Goal: Task Accomplishment & Management: Manage account settings

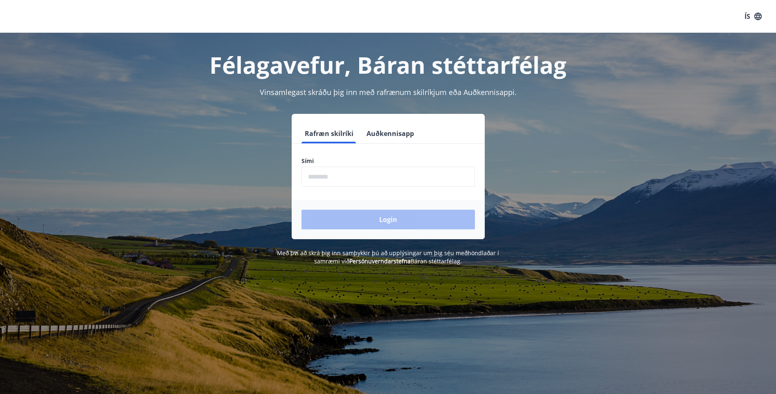
click at [362, 177] on input "phone" at bounding box center [389, 177] width 174 height 20
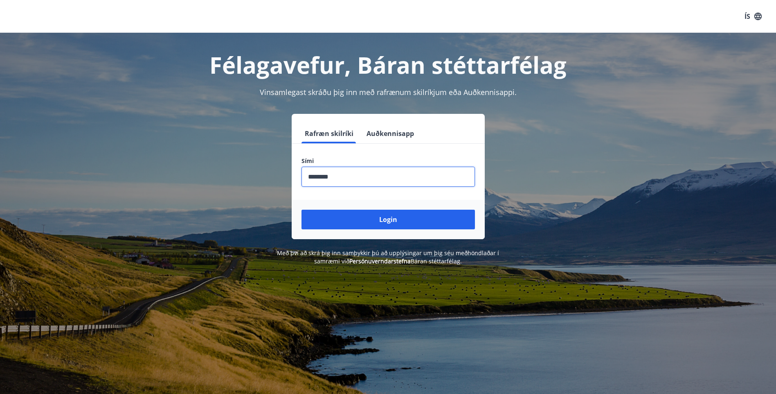
type input "********"
click at [302, 210] on button "Login" at bounding box center [389, 220] width 174 height 20
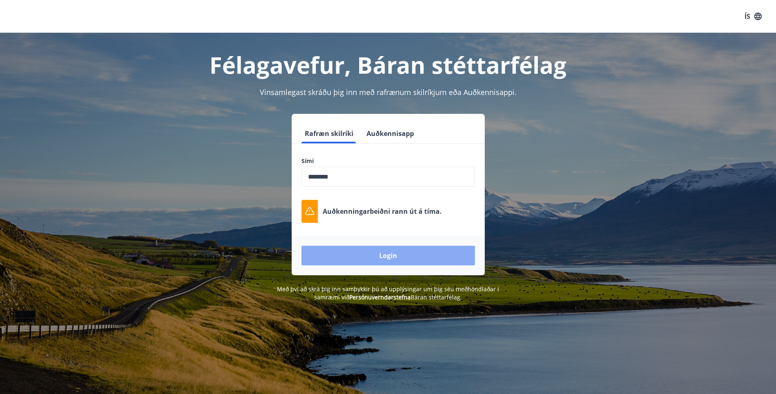
click at [426, 264] on button "Login" at bounding box center [389, 256] width 174 height 20
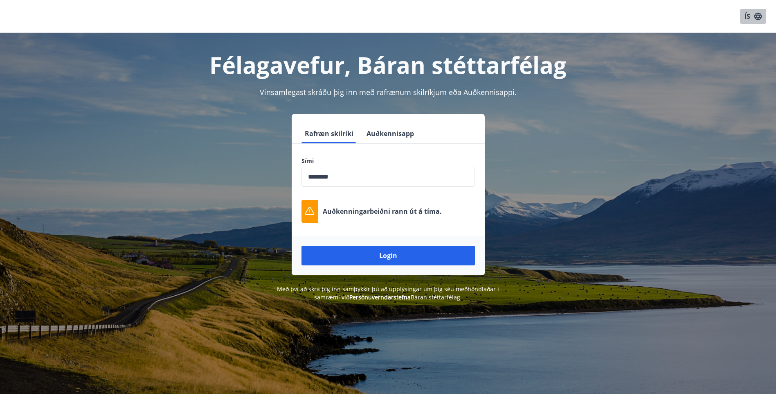
click at [751, 16] on button "ÍS" at bounding box center [753, 16] width 26 height 15
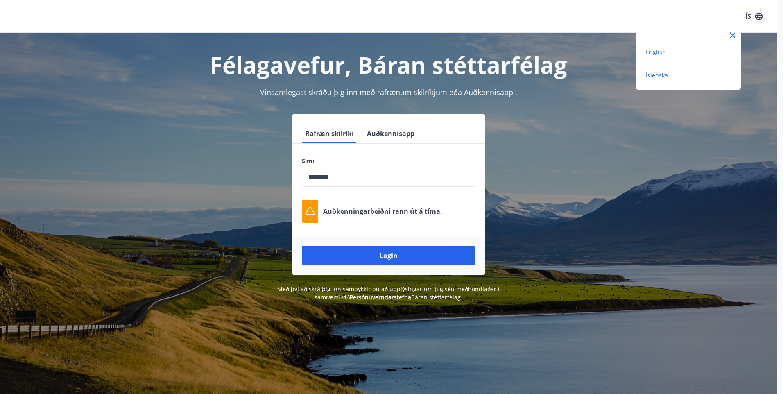
click at [656, 51] on span "English" at bounding box center [655, 52] width 20 height 8
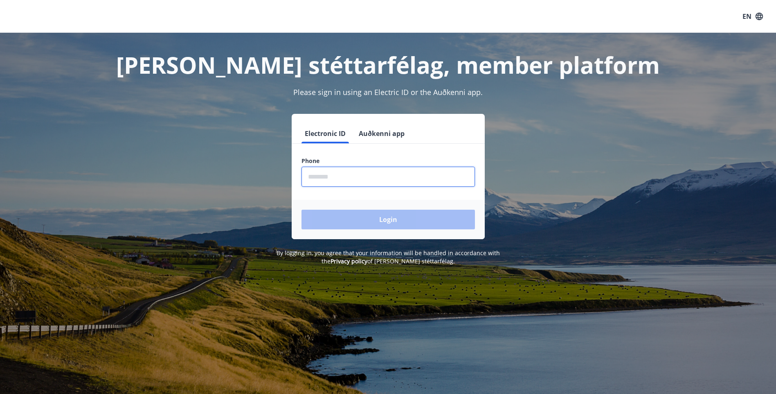
click at [329, 178] on input "phone" at bounding box center [389, 177] width 174 height 20
type input "********"
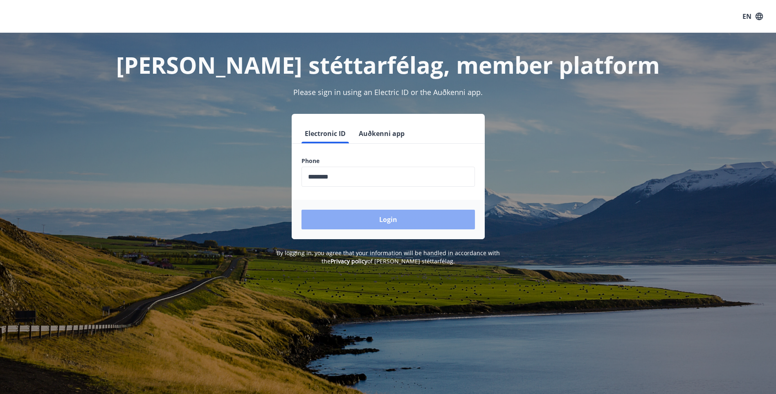
click at [367, 216] on button "Login" at bounding box center [389, 220] width 174 height 20
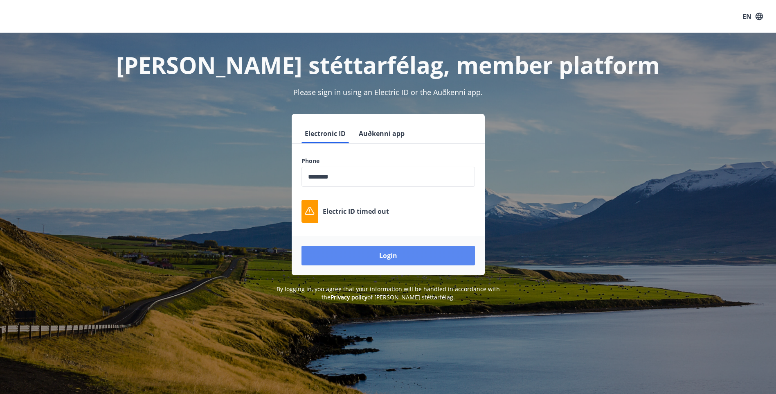
click at [392, 258] on button "Login" at bounding box center [389, 256] width 174 height 20
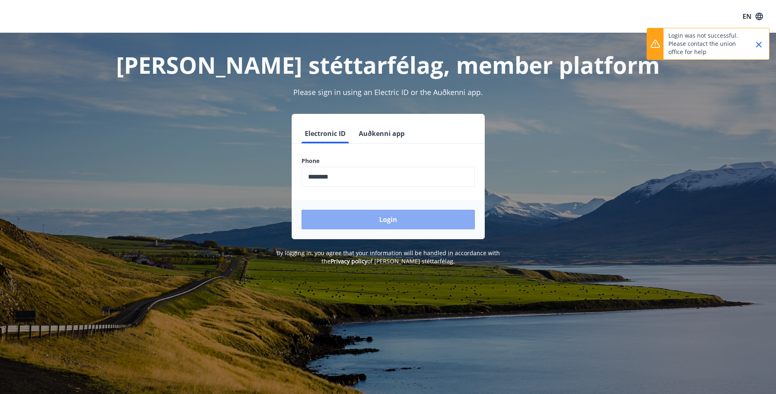
click at [370, 219] on button "Login" at bounding box center [389, 220] width 174 height 20
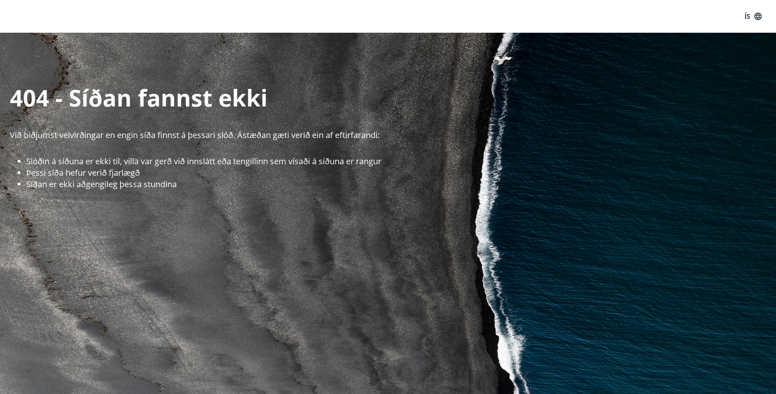
click at [216, 138] on p "Við biðjumst velvirðingar en engin síða finnst á þessari slóð. Ástæðan gæti ver…" at bounding box center [393, 134] width 767 height 11
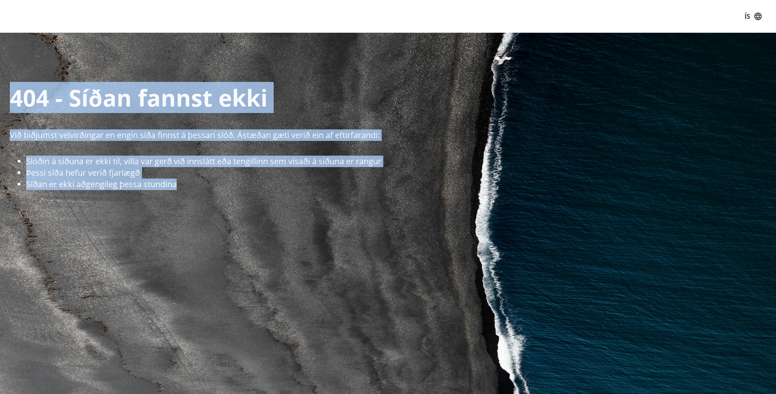
drag, startPoint x: 15, startPoint y: 97, endPoint x: 295, endPoint y: 236, distance: 312.5
click at [295, 236] on div "404 - Síðan fannst ekki Við biðjumst velvirðingar en engin síða finnst á þessar…" at bounding box center [388, 260] width 776 height 455
copy div "404 - Síðan fannst ekki Við biðjumst velvirðingar en engin síða finnst á þessar…"
